Goal: Task Accomplishment & Management: Use online tool/utility

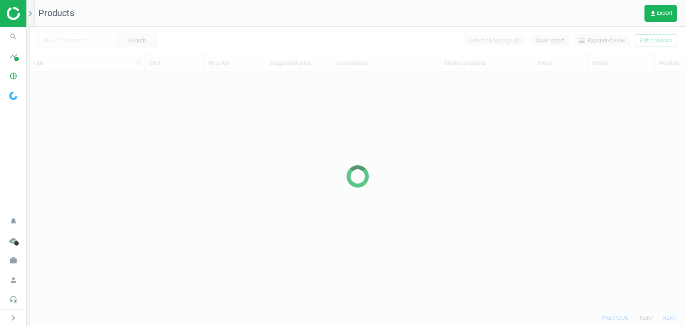
scroll to position [7, 7]
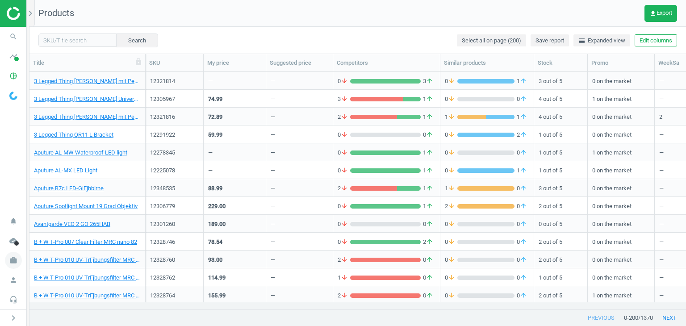
click at [9, 259] on icon "work" at bounding box center [13, 260] width 17 height 17
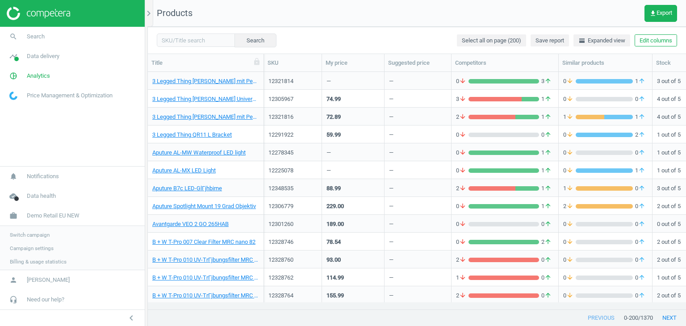
scroll to position [224, 532]
click at [27, 234] on span "Switch campaign" at bounding box center [30, 234] width 40 height 7
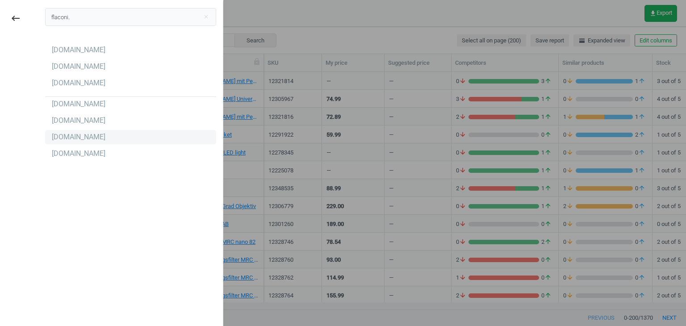
type input "flaconi."
click at [100, 139] on div "Flaconi.de" at bounding box center [130, 137] width 171 height 14
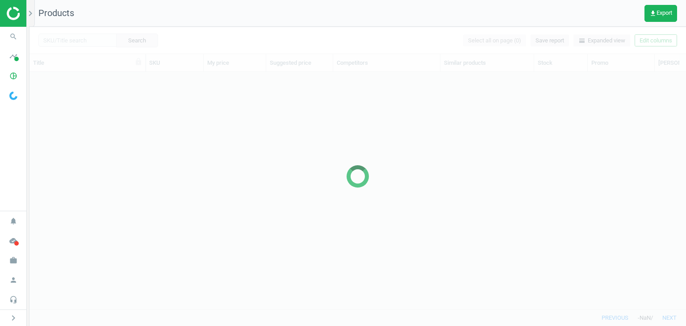
scroll to position [224, 650]
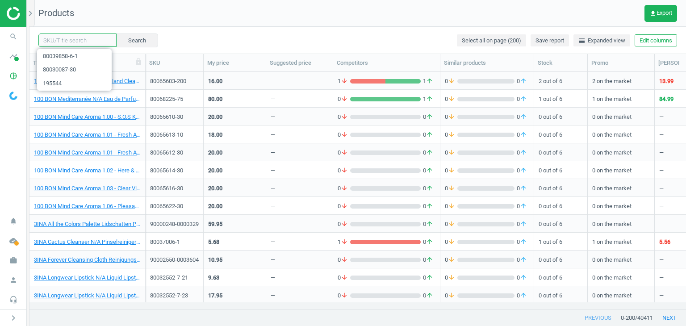
click at [61, 42] on input "text" at bounding box center [77, 40] width 78 height 13
paste input "90009995-0015419"
type input "90009995-0015419"
click at [147, 38] on button "Search" at bounding box center [137, 40] width 42 height 13
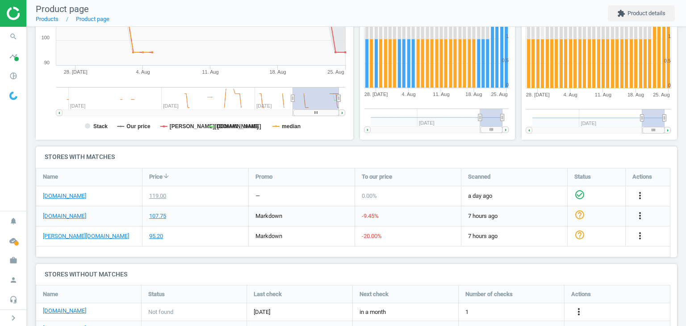
scroll to position [257, 0]
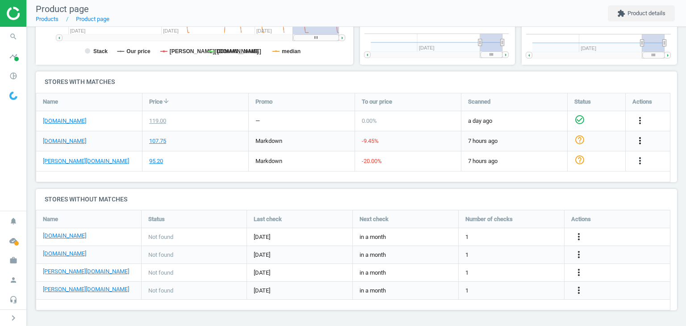
click at [642, 142] on icon "more_vert" at bounding box center [640, 140] width 11 height 11
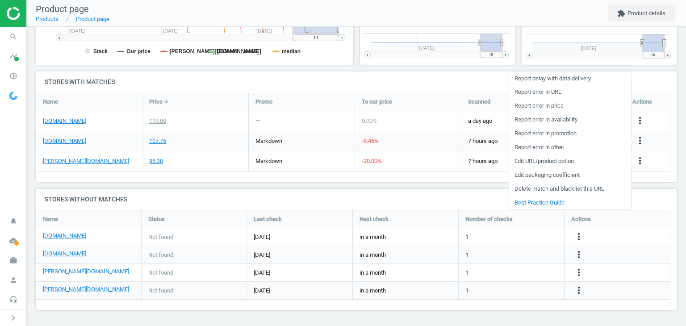
click at [564, 159] on link "Edit URL/product option" at bounding box center [570, 162] width 122 height 14
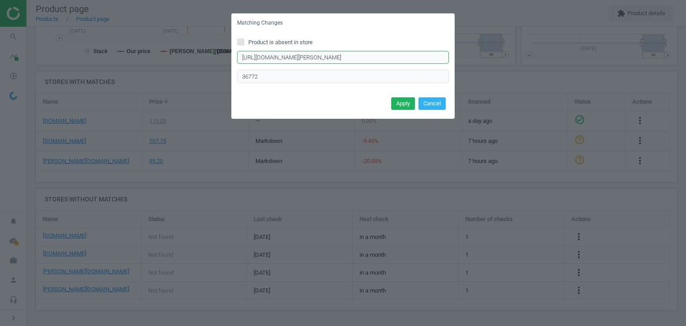
click at [326, 59] on input "https://www.parfumdreams.de/Goldfield-Banks/Kollektionen/Native/Eau-de-Parfum-S…" at bounding box center [343, 57] width 212 height 13
click at [168, 102] on div "Matching Changes Product is absent in store https://www.parfumdreams.de/Goldfie…" at bounding box center [343, 163] width 686 height 326
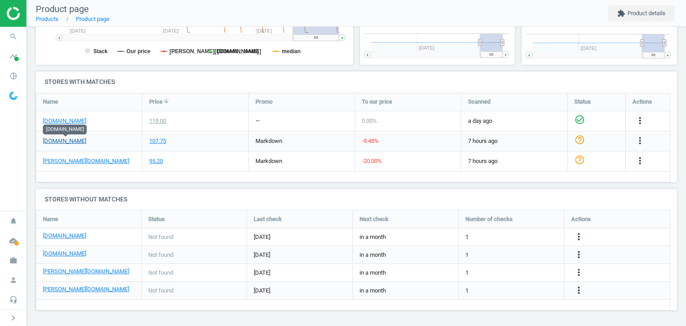
click at [77, 143] on link "parfumdreams.de" at bounding box center [64, 141] width 43 height 8
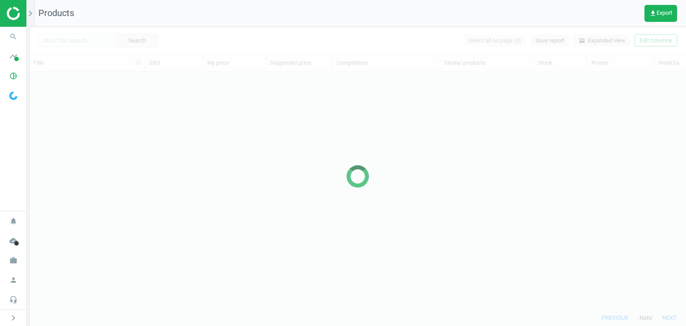
scroll to position [224, 650]
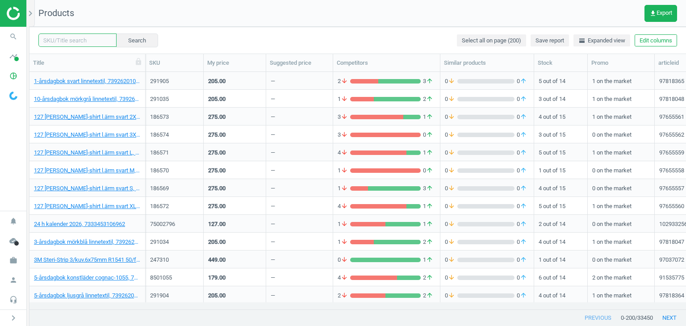
click at [70, 43] on input "text" at bounding box center [77, 40] width 78 height 13
paste input "197949"
click at [127, 40] on button "Search" at bounding box center [137, 40] width 42 height 13
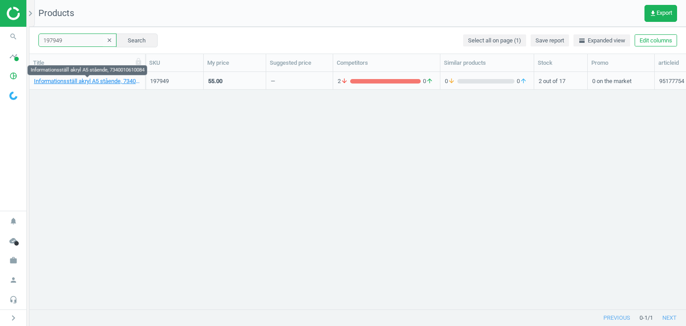
click at [84, 38] on input "197949" at bounding box center [77, 40] width 78 height 13
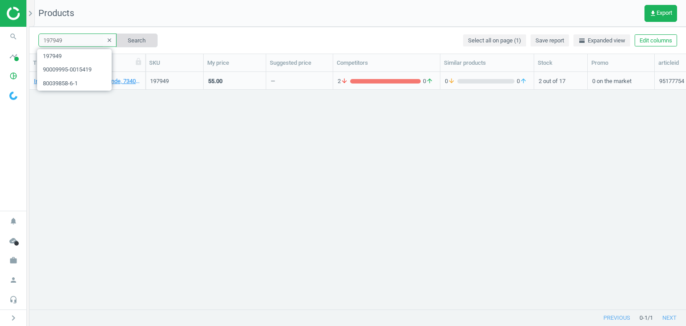
paste input "209497"
click at [127, 40] on button "Search" at bounding box center [137, 40] width 42 height 13
click at [54, 34] on input "209497" at bounding box center [77, 40] width 78 height 13
click at [54, 36] on input "209497" at bounding box center [77, 40] width 78 height 13
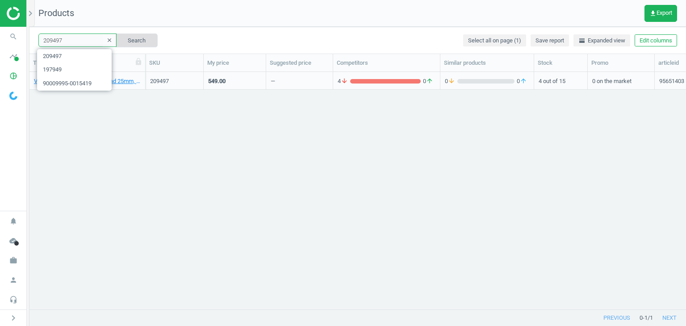
paste input "186345"
type input "186345"
click at [134, 41] on button "Search" at bounding box center [137, 40] width 42 height 13
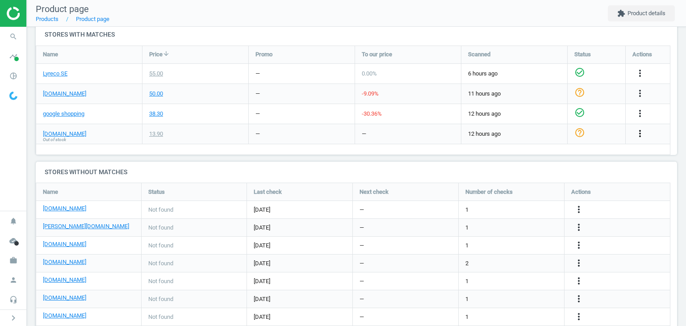
click at [639, 135] on icon "more_vert" at bounding box center [640, 133] width 11 height 11
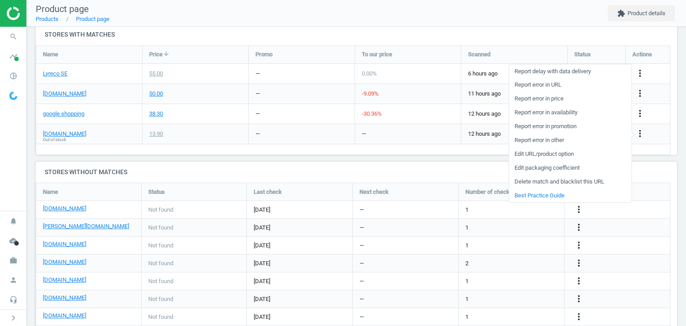
click at [570, 156] on link "Edit URL/product option" at bounding box center [570, 154] width 122 height 14
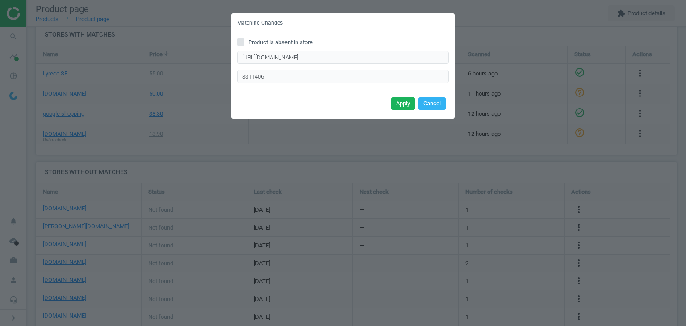
click at [359, 143] on div "Matching Changes Product is absent in store https://www.packoplock.se/pg457820?…" at bounding box center [343, 163] width 686 height 326
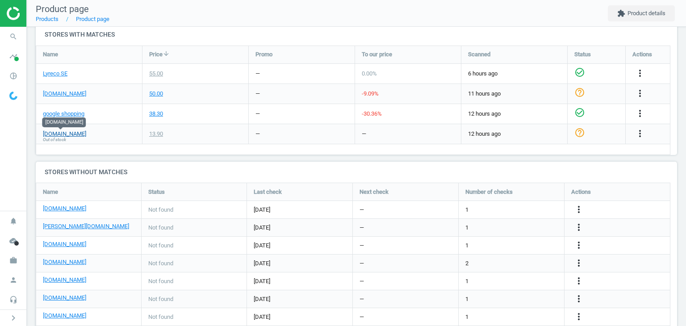
click at [75, 135] on link "[DOMAIN_NAME]" at bounding box center [64, 134] width 43 height 8
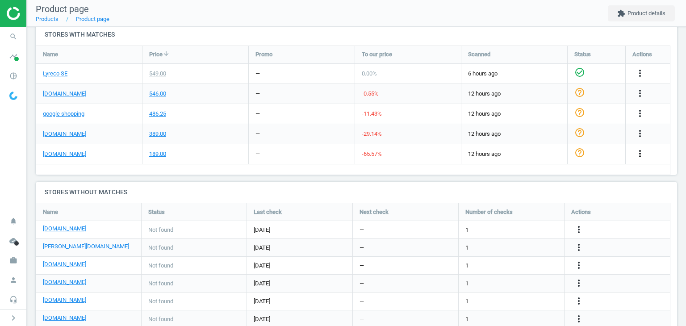
click at [642, 154] on icon "more_vert" at bounding box center [640, 153] width 11 height 11
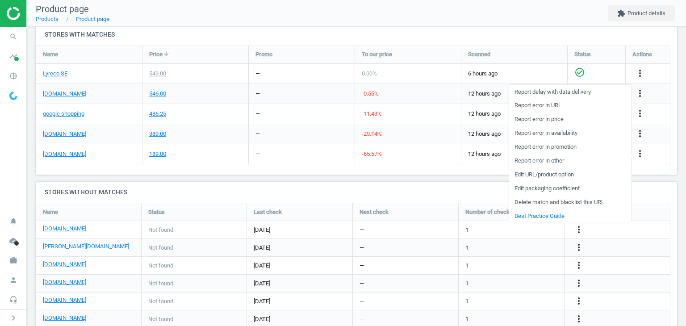
click at [547, 173] on link "Edit URL/product option" at bounding box center [570, 175] width 122 height 14
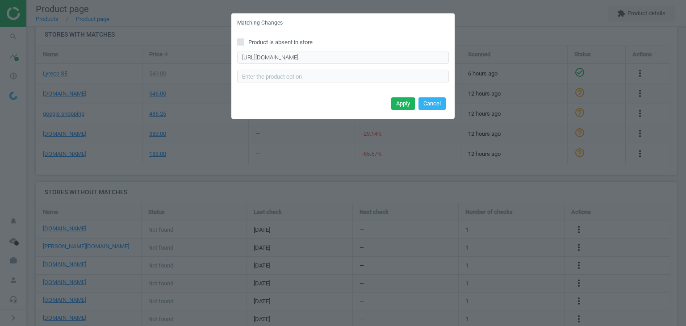
click at [284, 146] on div "Matching Changes Product is absent in store https://www.packoplock.se/pg38at?__…" at bounding box center [343, 163] width 686 height 326
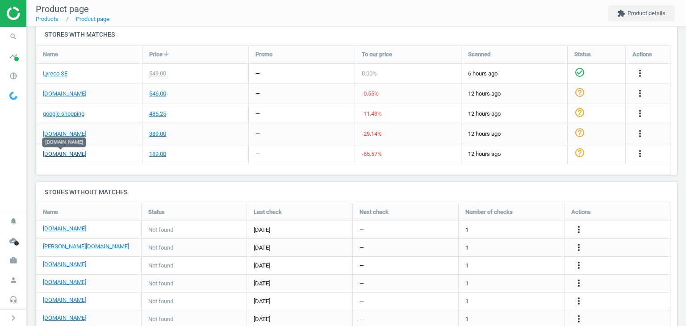
click at [73, 155] on link "[DOMAIN_NAME]" at bounding box center [64, 154] width 43 height 8
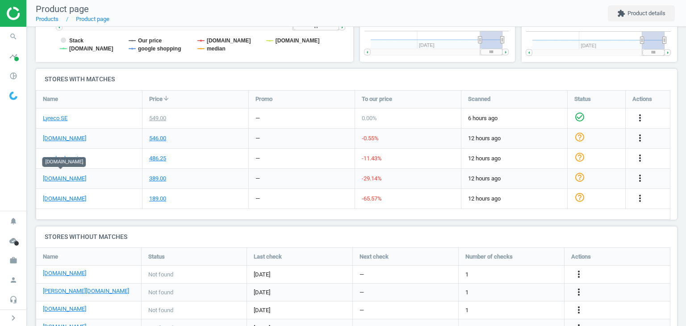
scroll to position [313, 0]
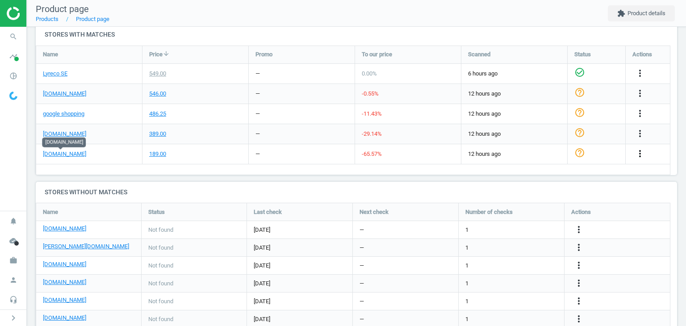
click at [643, 156] on icon "more_vert" at bounding box center [640, 153] width 11 height 11
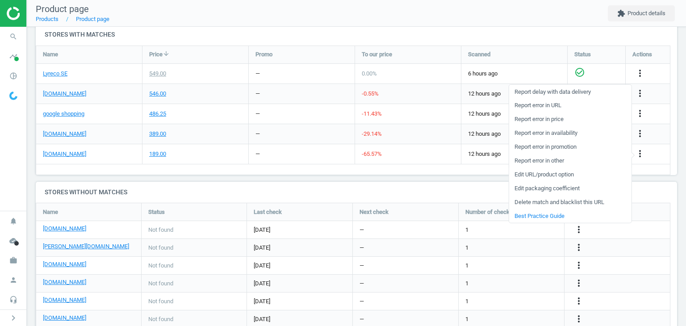
click at [568, 176] on link "Edit URL/product option" at bounding box center [570, 175] width 122 height 14
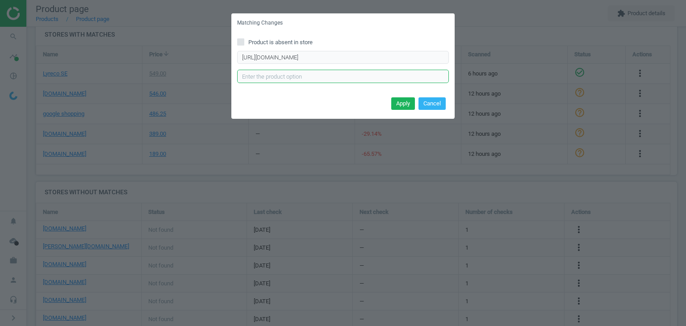
click at [321, 76] on input "text" at bounding box center [343, 76] width 212 height 13
paste input "8310147"
type input "8310147"
click at [405, 99] on button "Apply" at bounding box center [403, 103] width 24 height 13
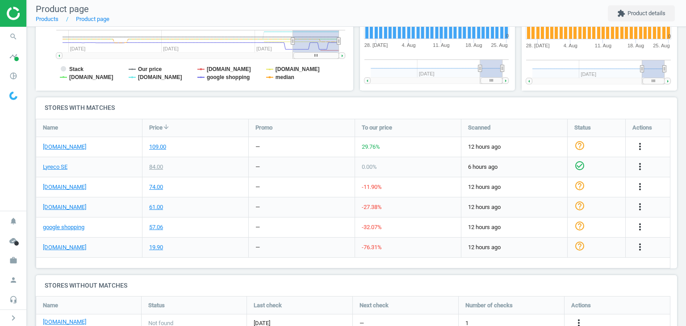
scroll to position [313, 0]
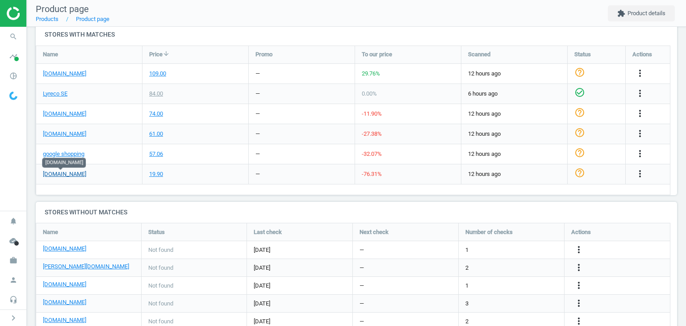
click at [64, 177] on link "[DOMAIN_NAME]" at bounding box center [64, 174] width 43 height 8
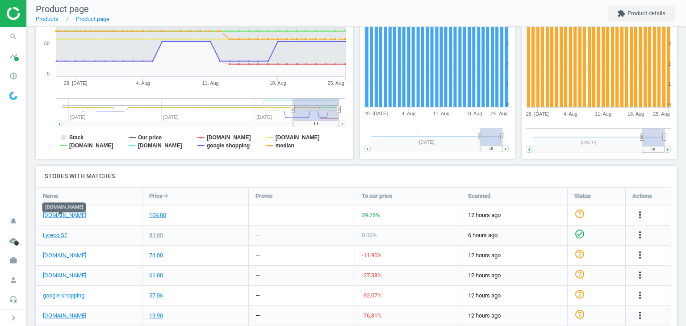
scroll to position [268, 0]
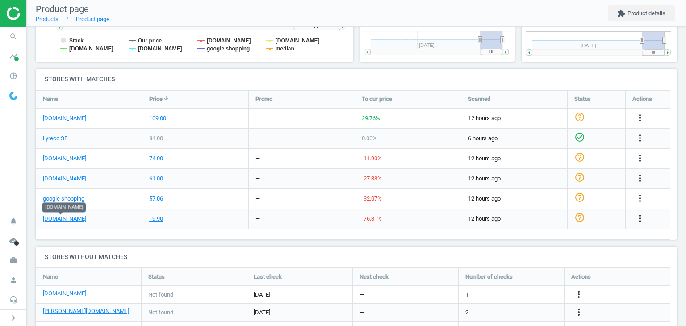
click at [643, 219] on icon "more_vert" at bounding box center [640, 218] width 11 height 11
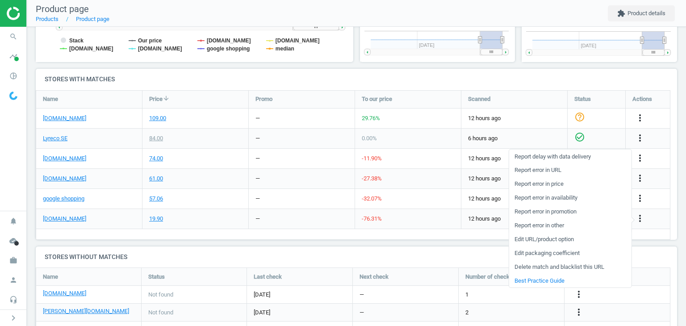
click at [534, 240] on link "Edit URL/product option" at bounding box center [570, 239] width 122 height 14
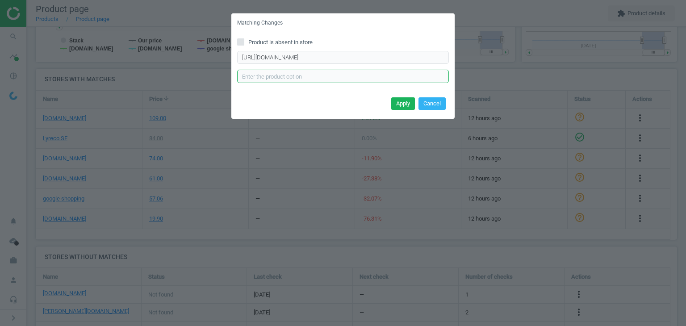
click at [273, 80] on input "text" at bounding box center [343, 76] width 212 height 13
paste input "8311411"
type input "8311411"
click at [400, 101] on button "Apply" at bounding box center [403, 103] width 24 height 13
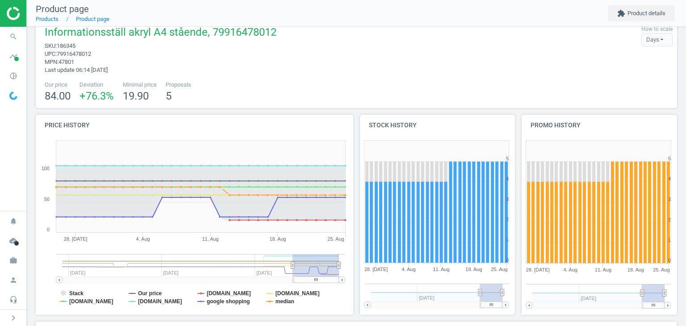
scroll to position [0, 0]
